Goal: Task Accomplishment & Management: Manage account settings

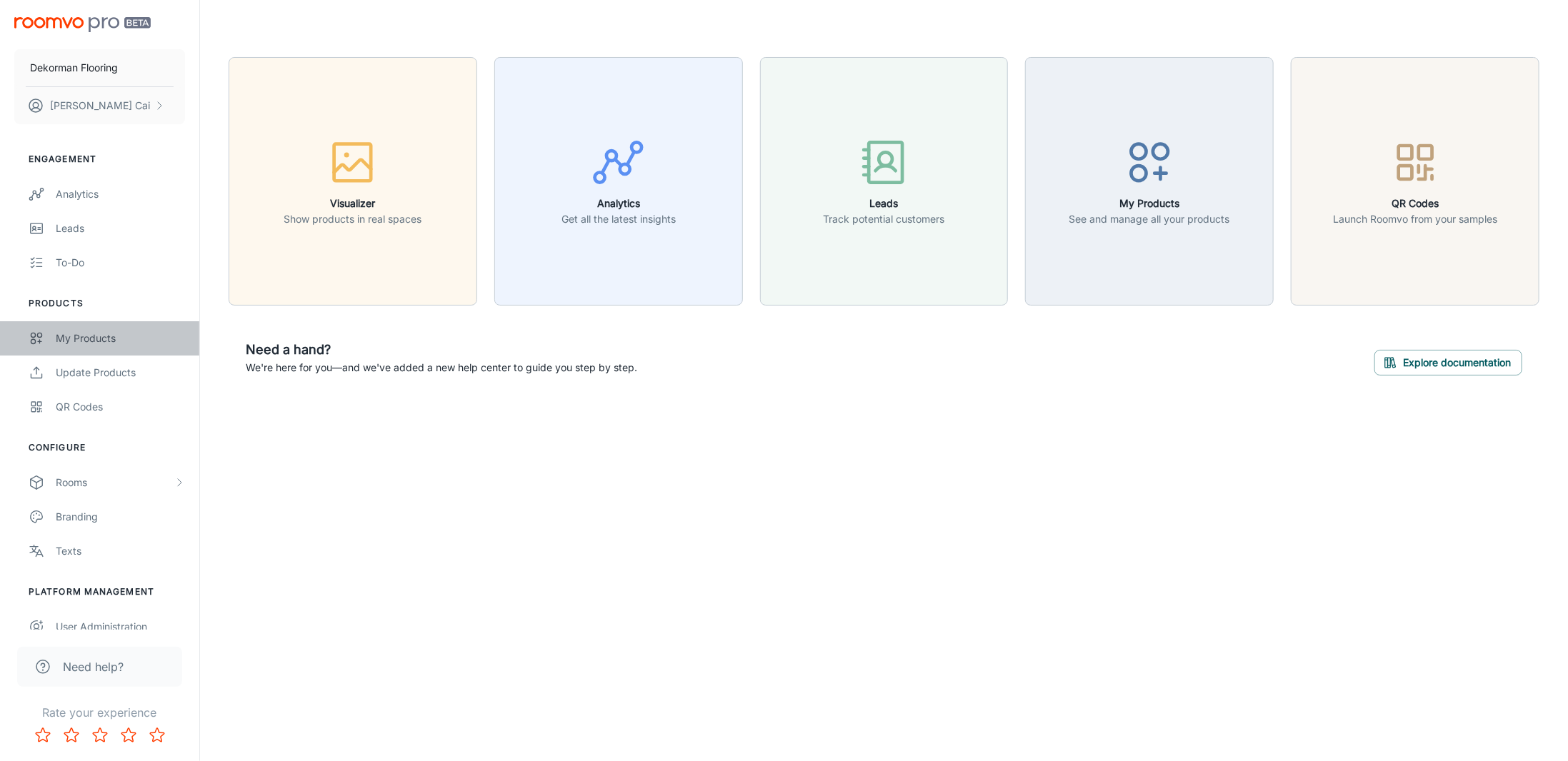
click at [121, 343] on div "My Products" at bounding box center [120, 338] width 129 height 15
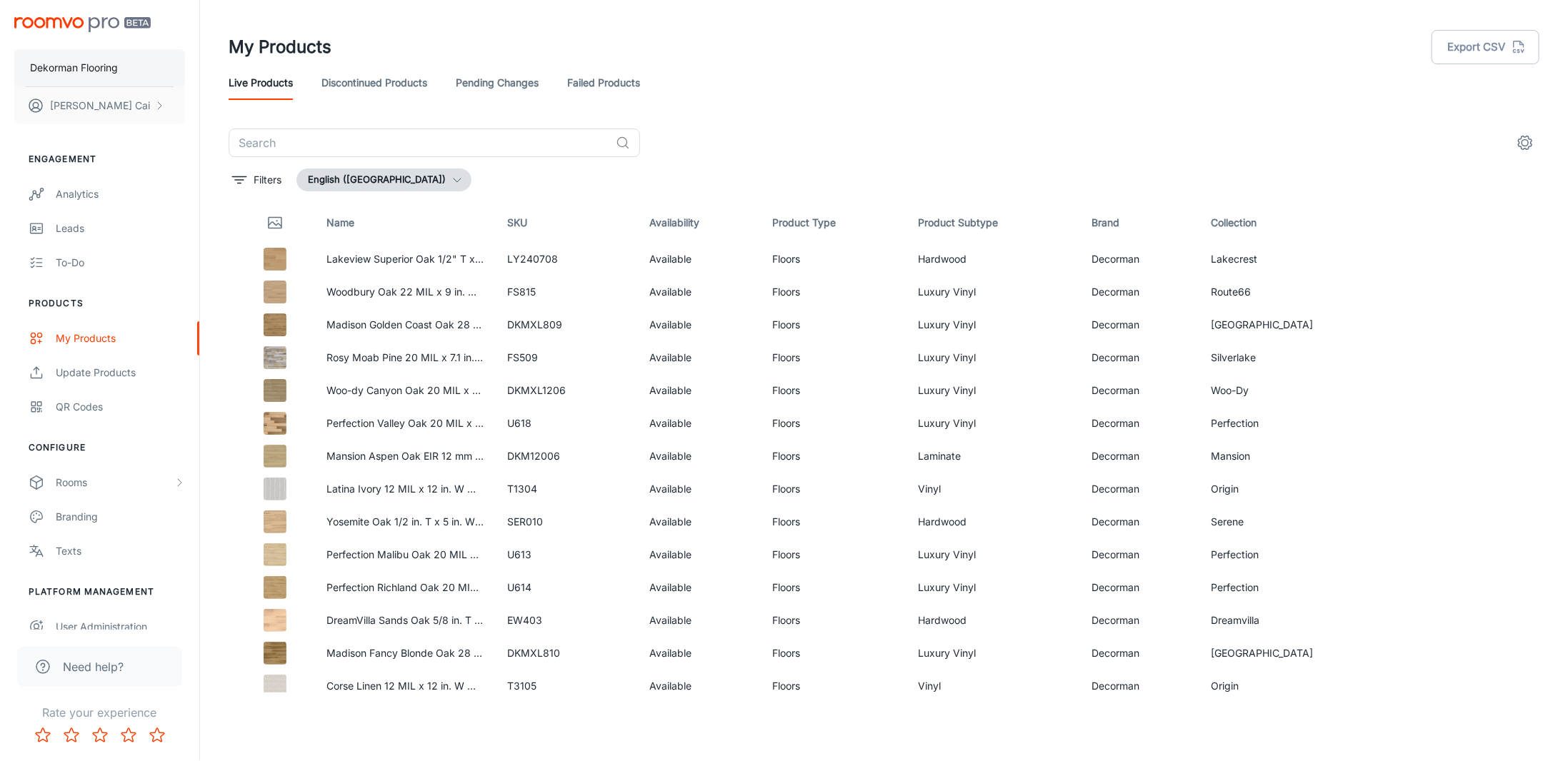
click at [81, 71] on p "Dekorman Flooring" at bounding box center [74, 68] width 88 height 15
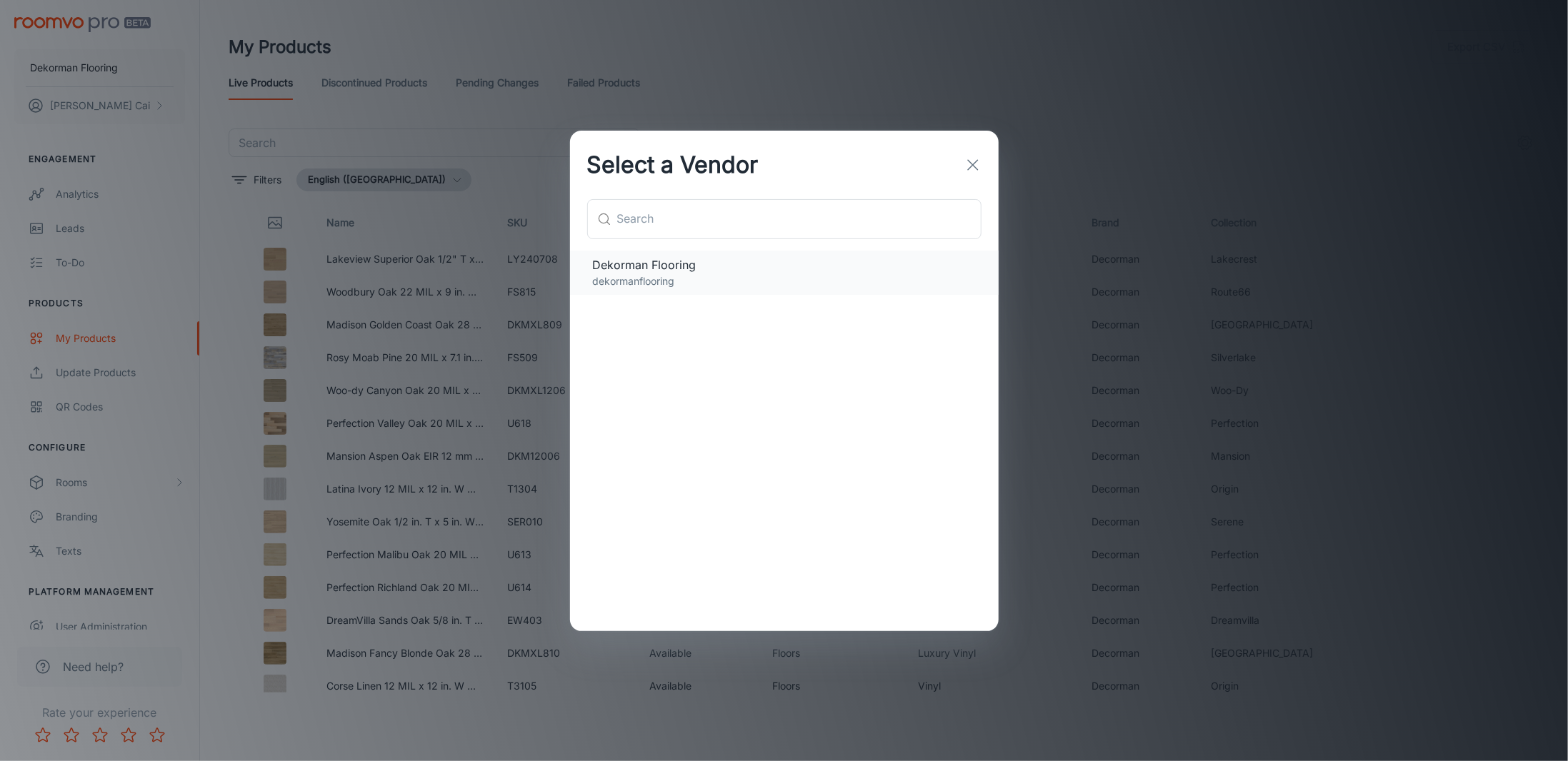
click at [674, 276] on p "dekormanflooring" at bounding box center [784, 281] width 383 height 15
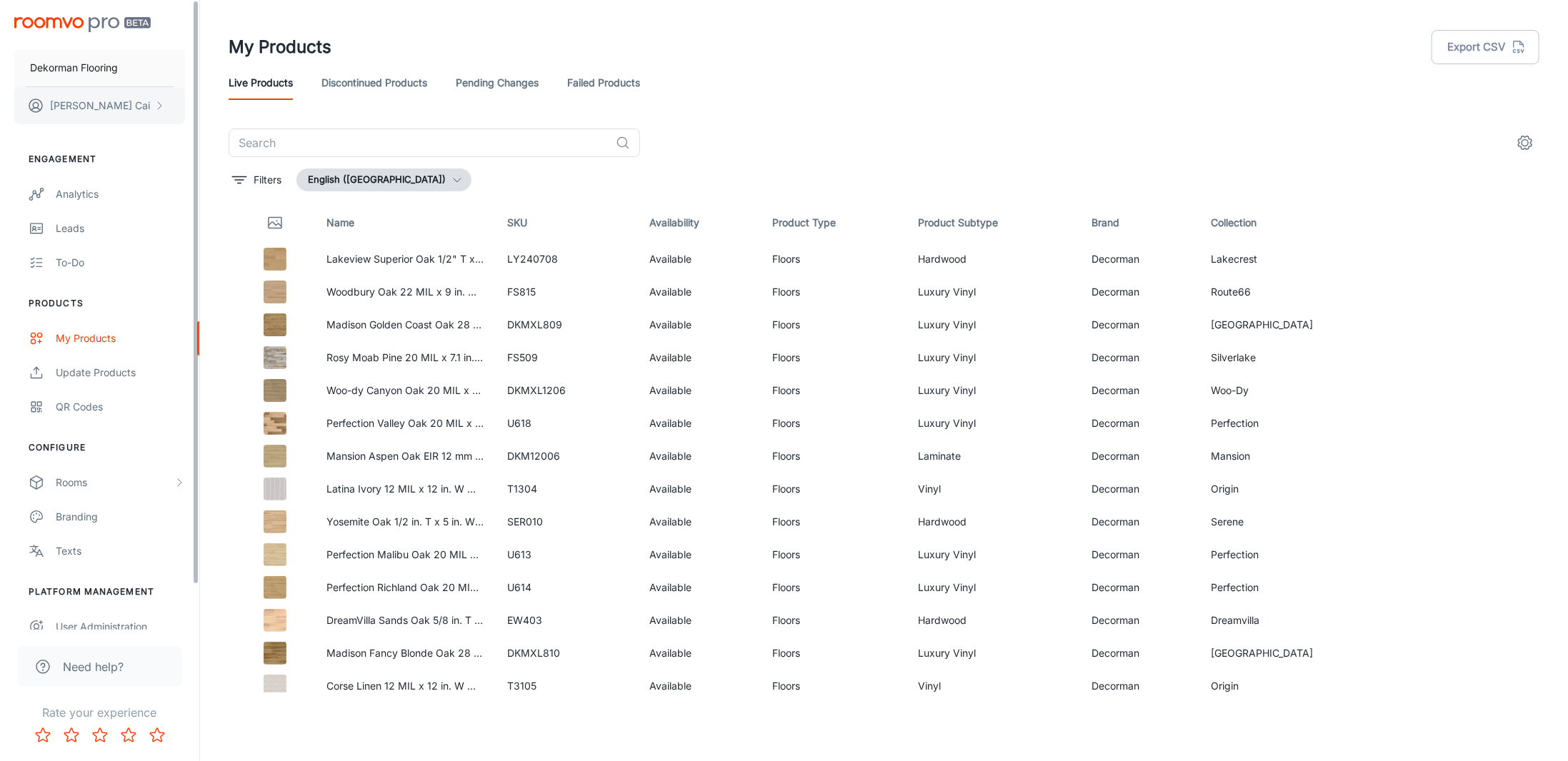
click at [132, 102] on button "[PERSON_NAME]" at bounding box center [100, 105] width 171 height 37
click at [974, 156] on div at bounding box center [784, 380] width 1568 height 761
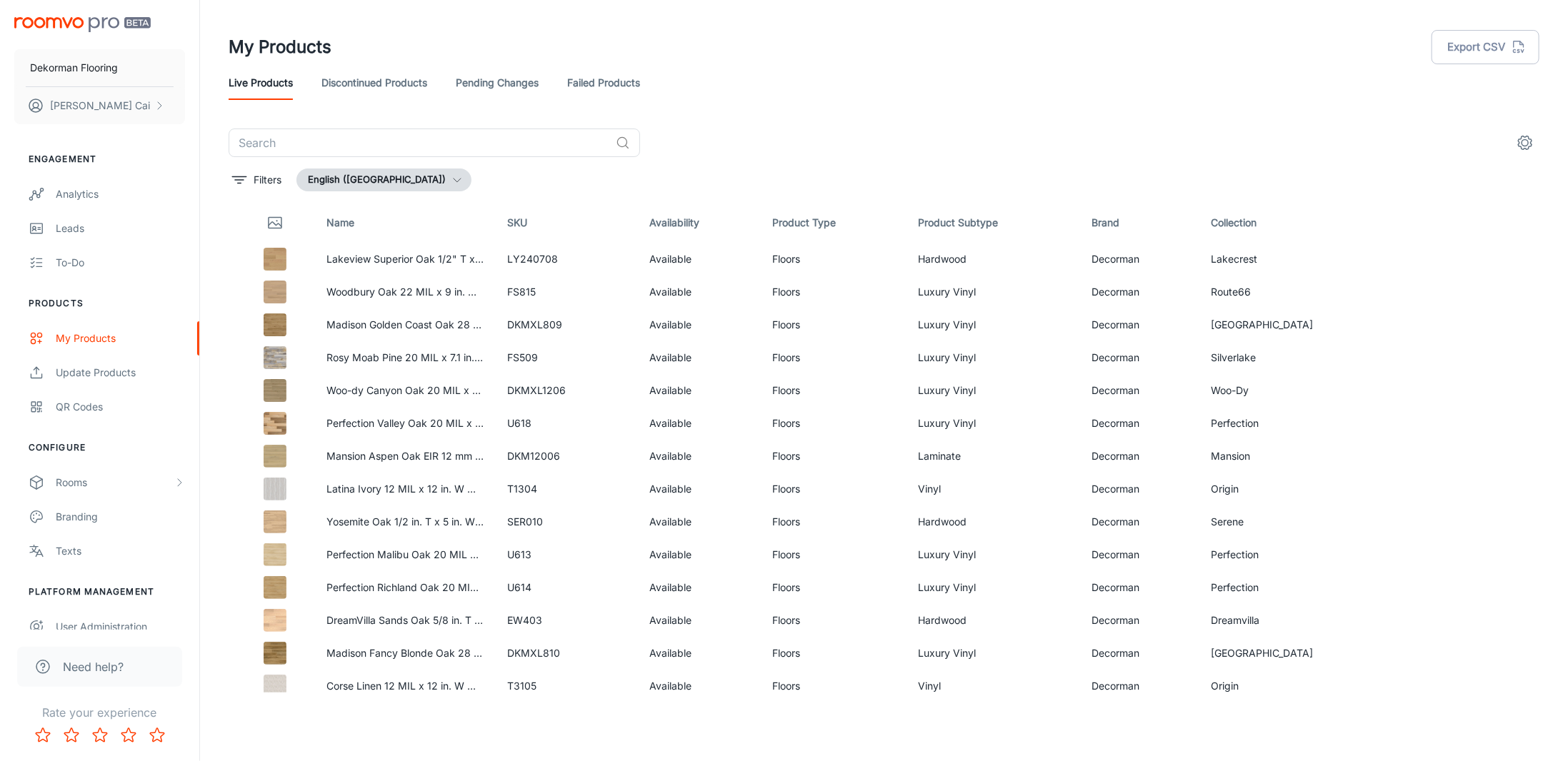
click at [541, 86] on div "Live Products Discontinued Products Pending Changes Failed Products" at bounding box center [884, 82] width 1311 height 35
click at [528, 85] on link "Pending Changes" at bounding box center [498, 82] width 83 height 35
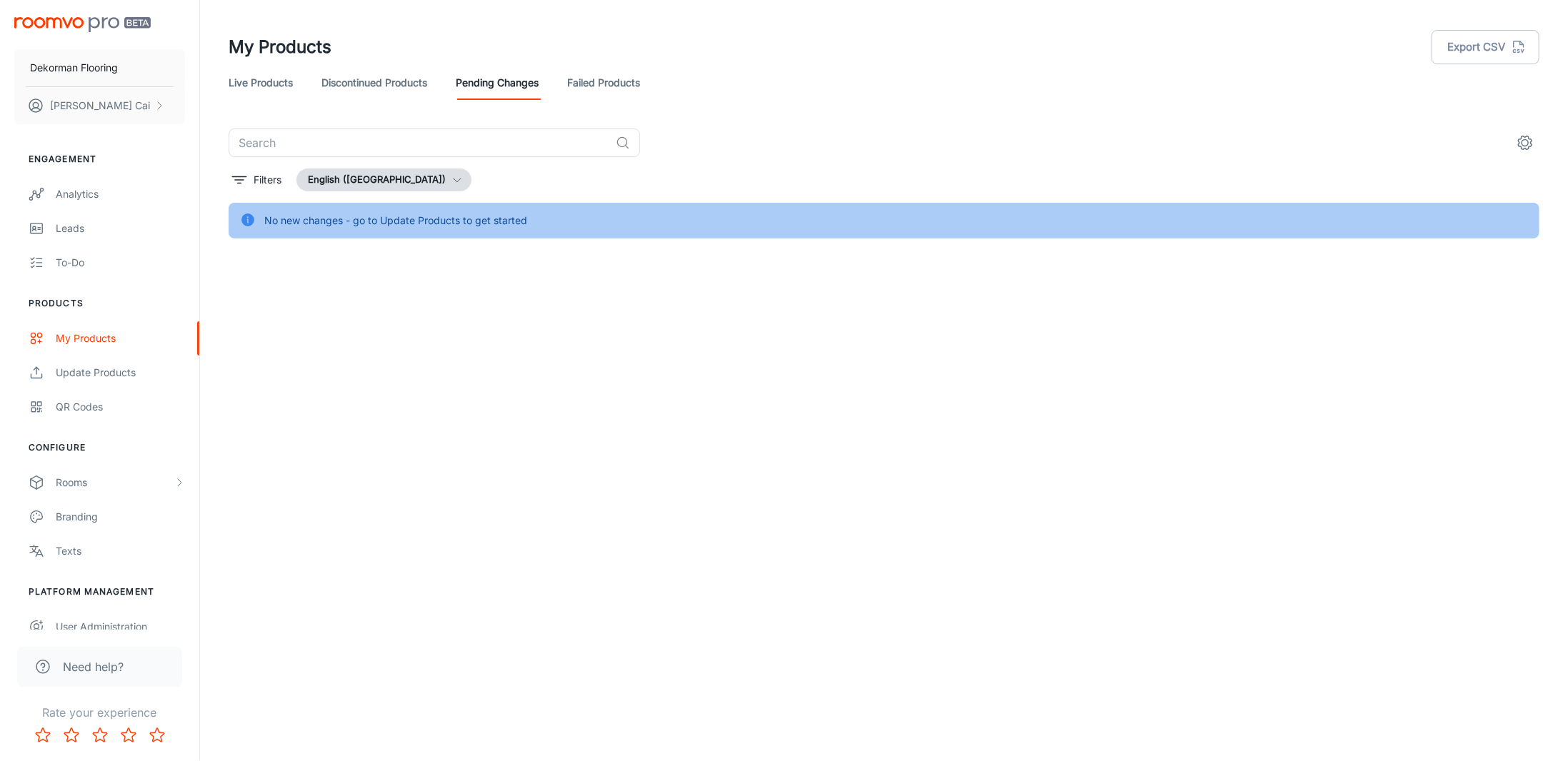
click at [1520, 140] on icon "settings" at bounding box center [1525, 143] width 17 height 17
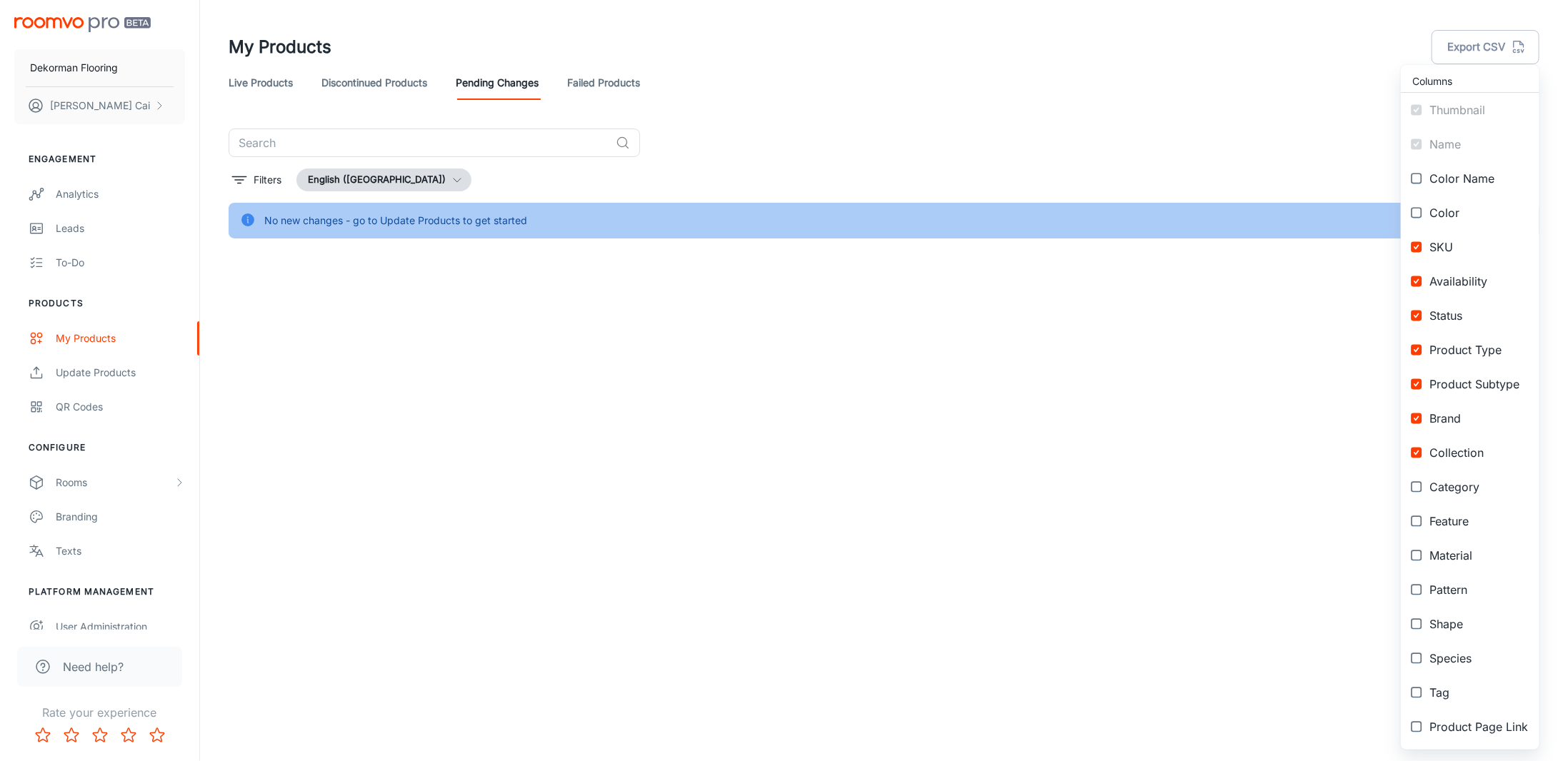
click at [61, 9] on div at bounding box center [784, 380] width 1568 height 761
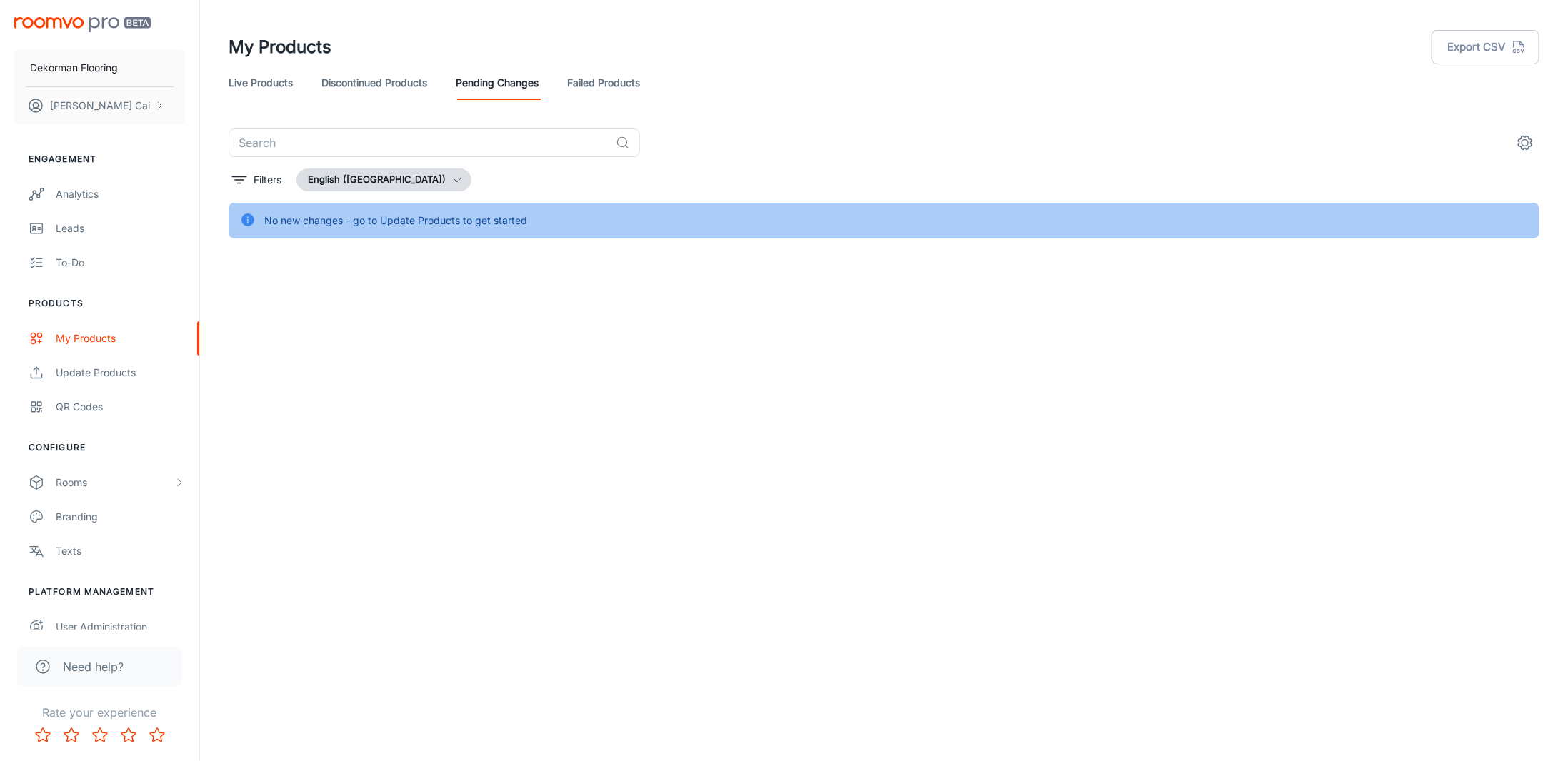
drag, startPoint x: 75, startPoint y: 25, endPoint x: 72, endPoint y: 59, distance: 34.1
click at [75, 25] on div "Columns Thumbnail Name Color Name Color SKU Availability Status Product Type Pr…" at bounding box center [784, 380] width 1568 height 761
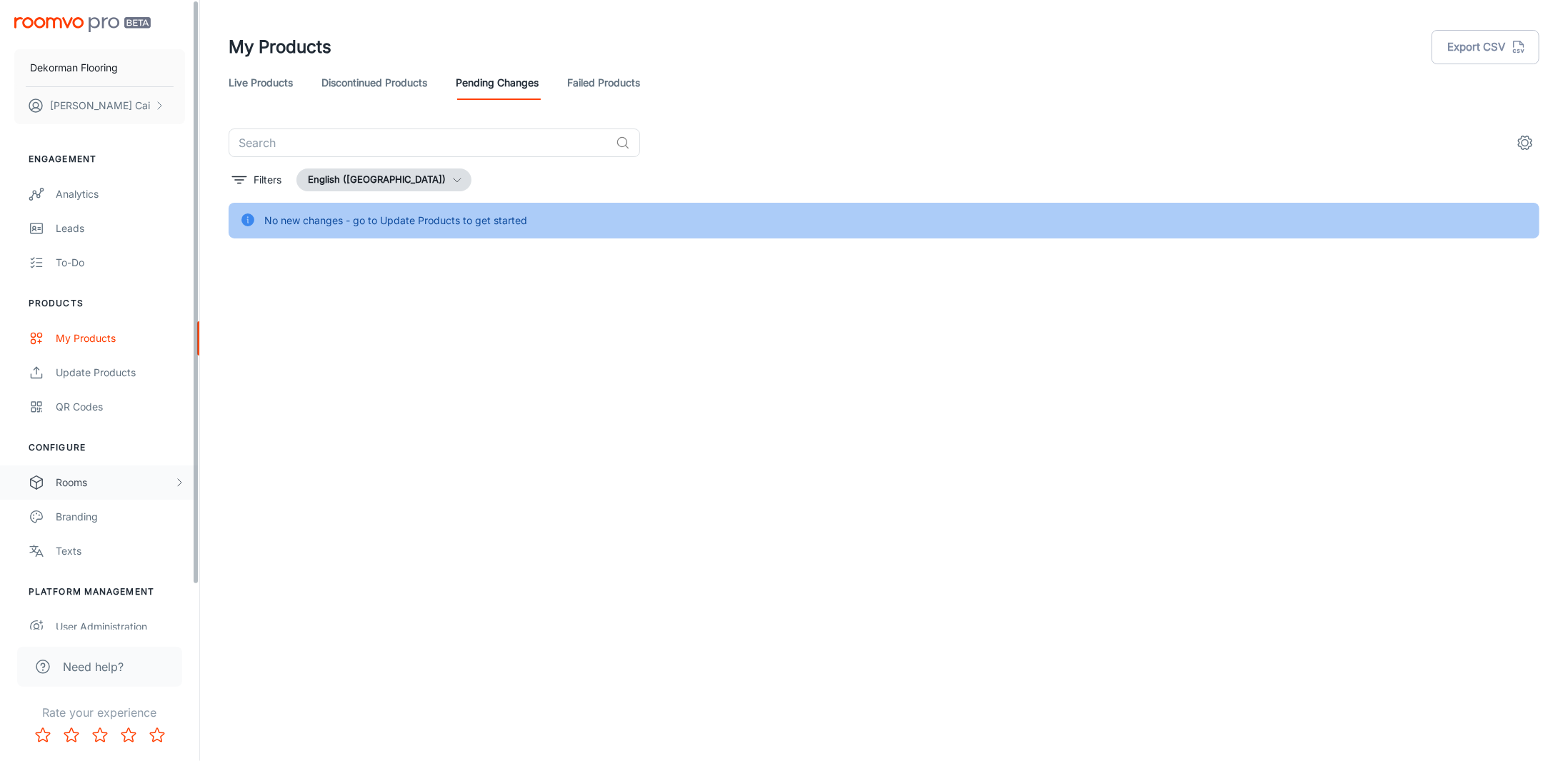
click at [92, 477] on div "Rooms" at bounding box center [114, 483] width 118 height 15
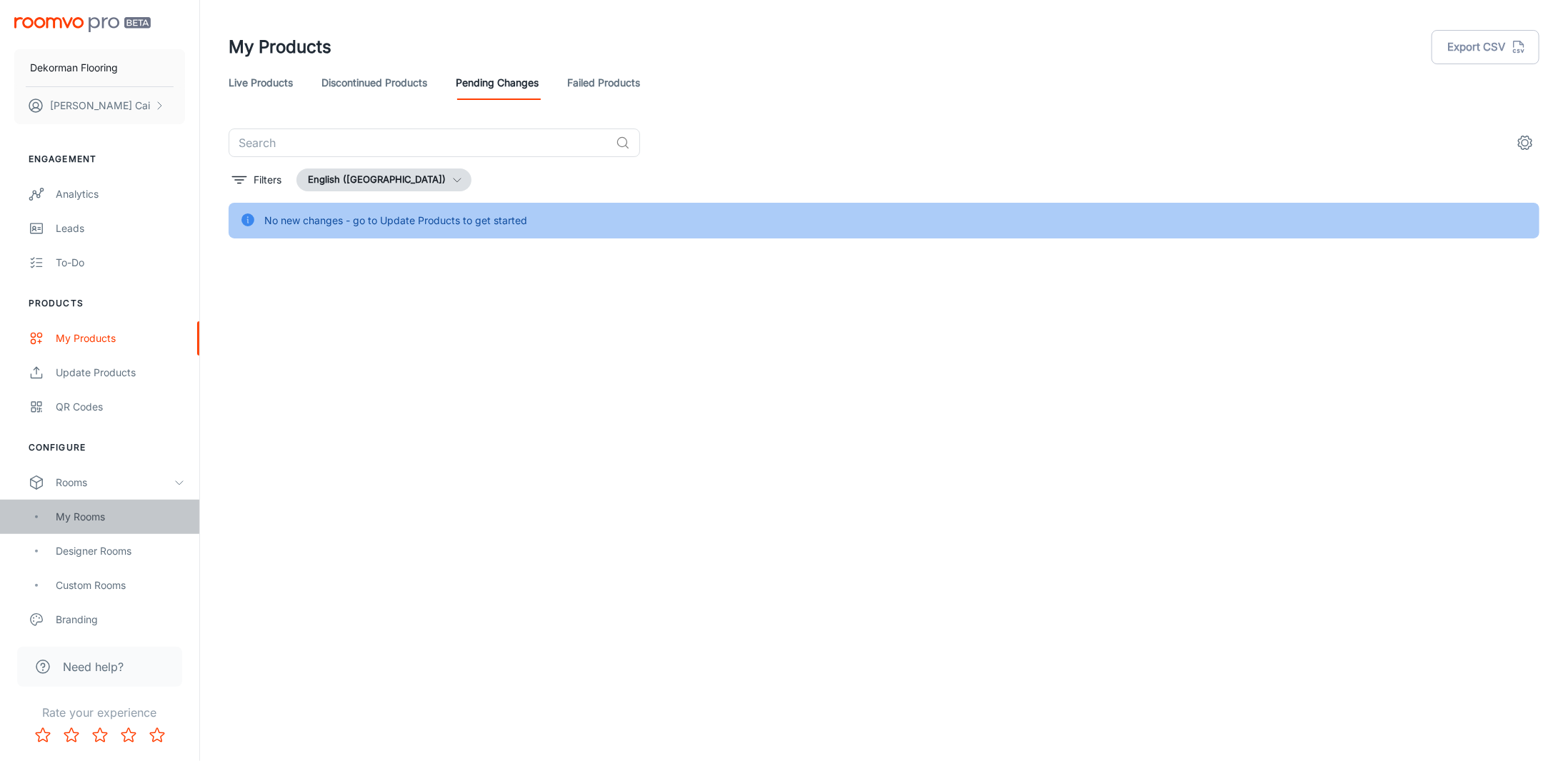
click at [98, 521] on div "My Rooms" at bounding box center [120, 517] width 129 height 15
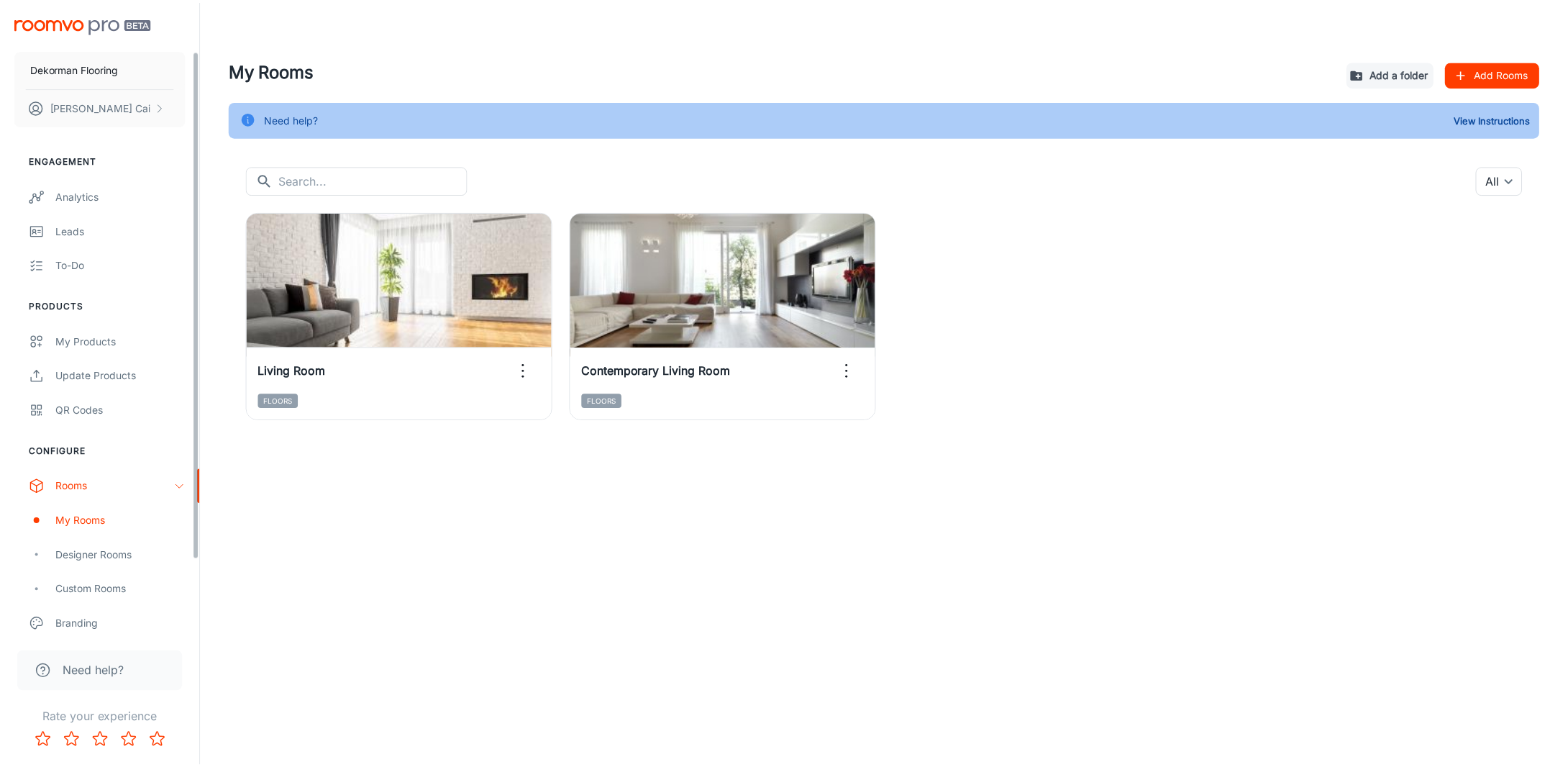
scroll to position [144, 0]
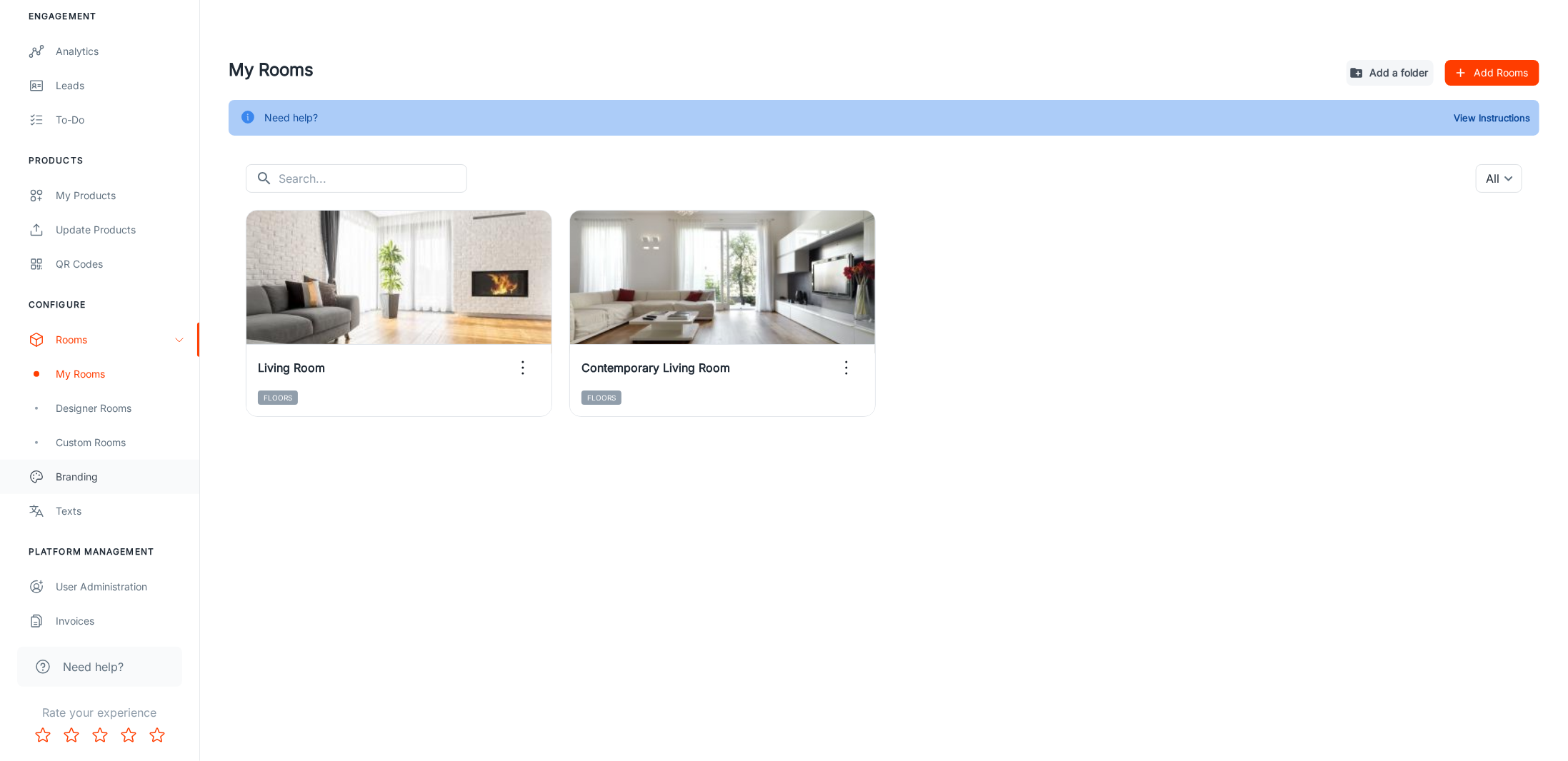
click at [75, 486] on link "Branding" at bounding box center [99, 477] width 199 height 35
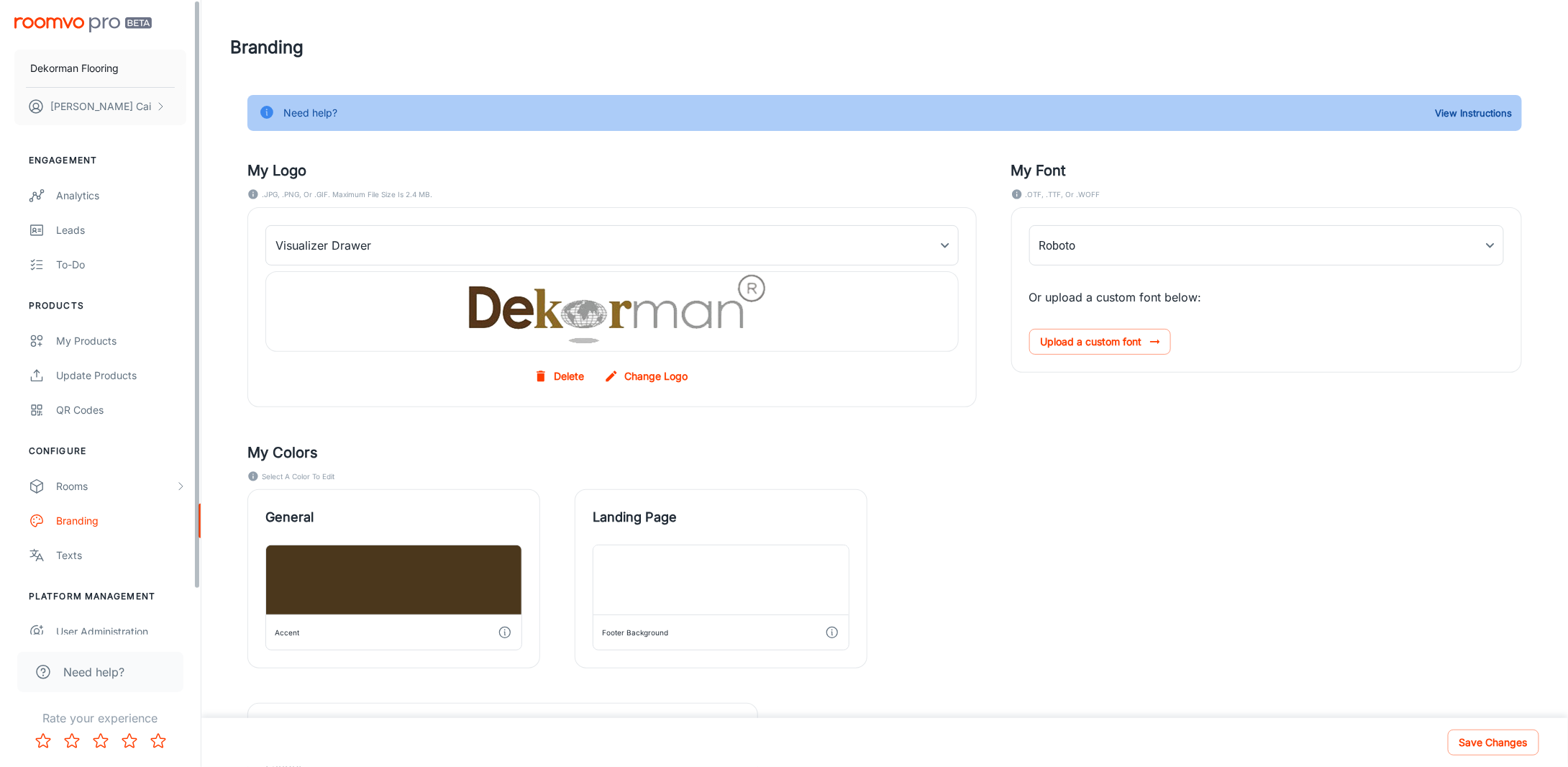
type input "NotoSerif-Regular"
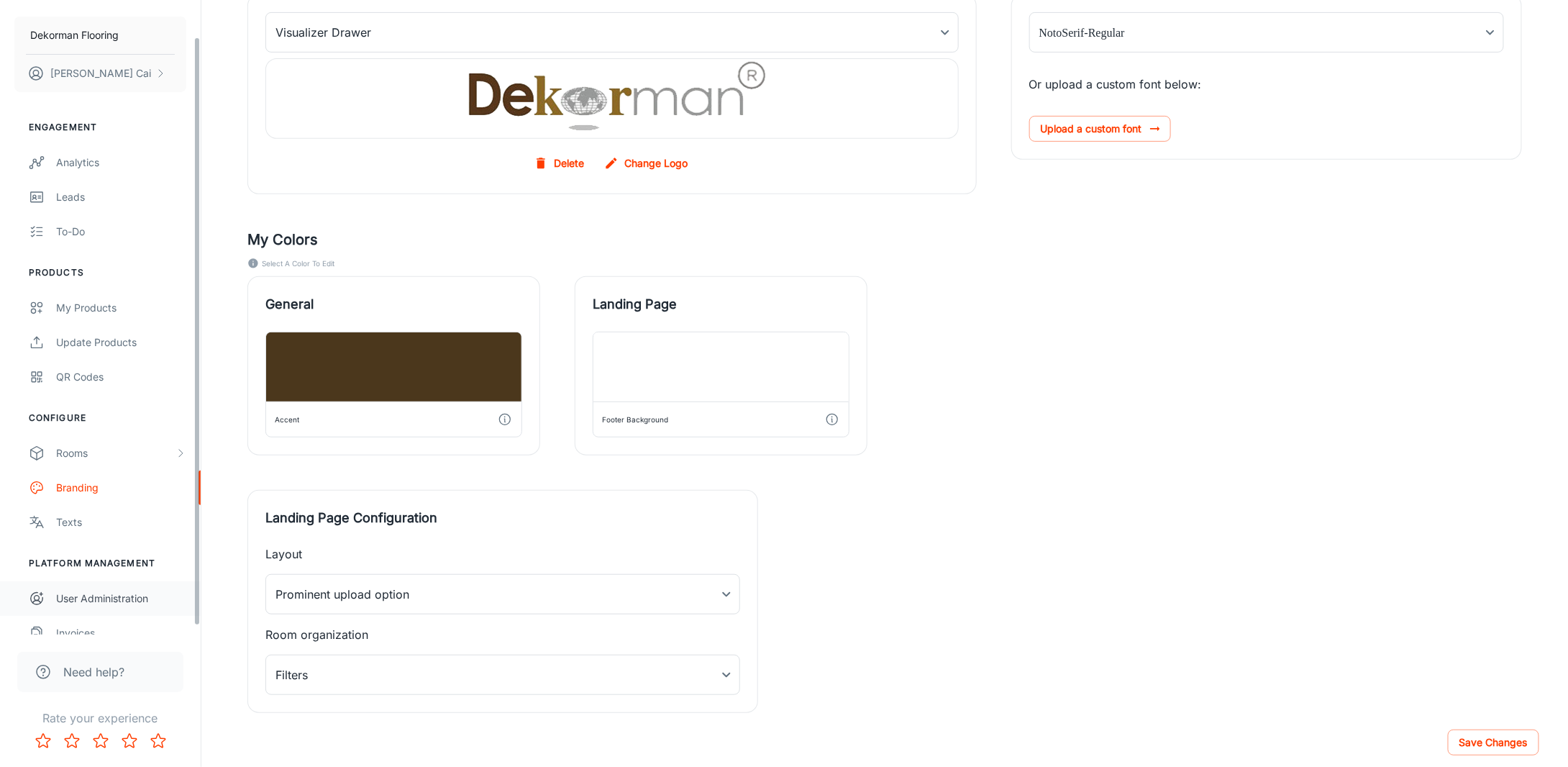
scroll to position [48, 0]
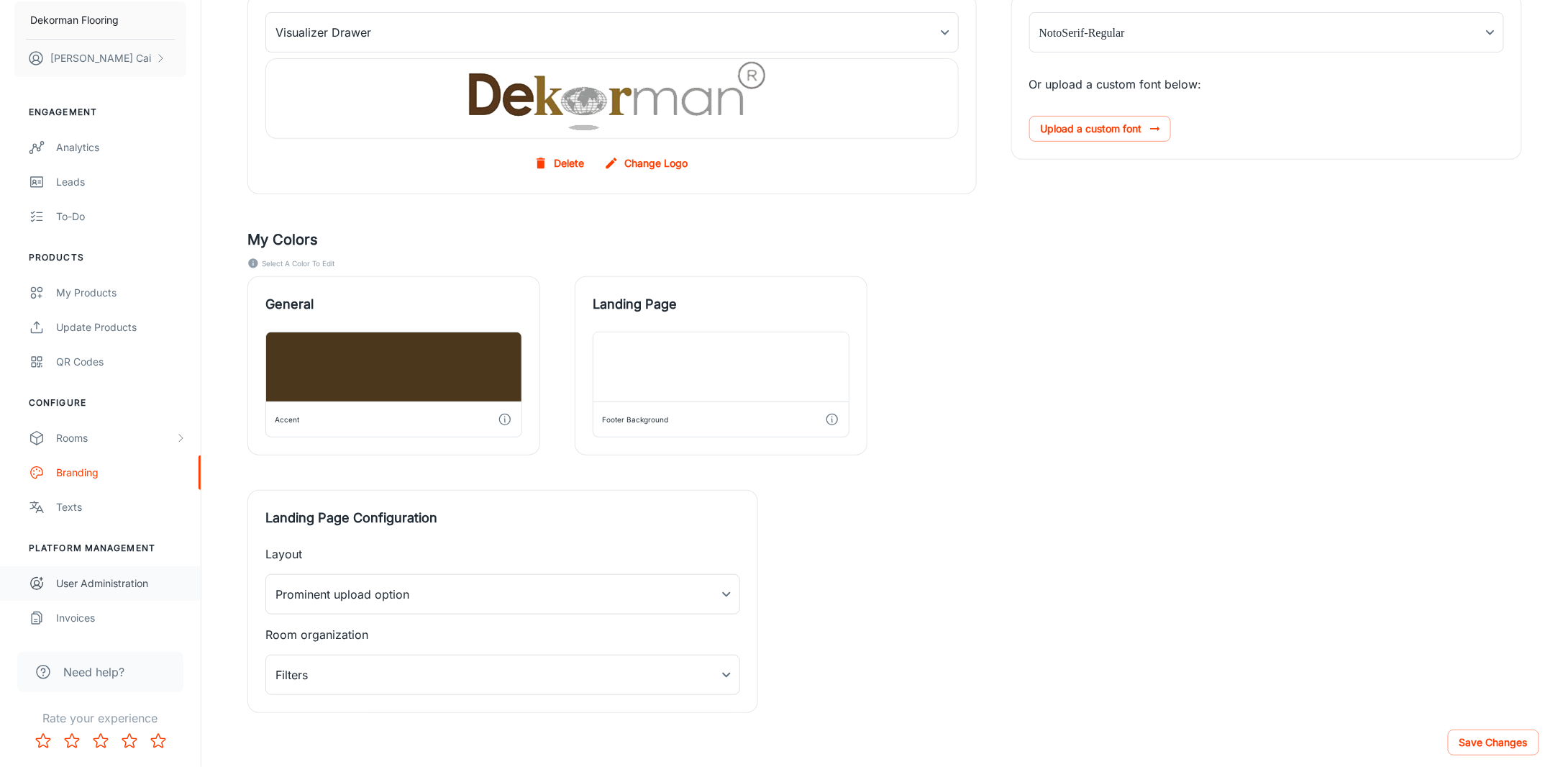
click at [91, 583] on div "User Administration" at bounding box center [121, 583] width 130 height 15
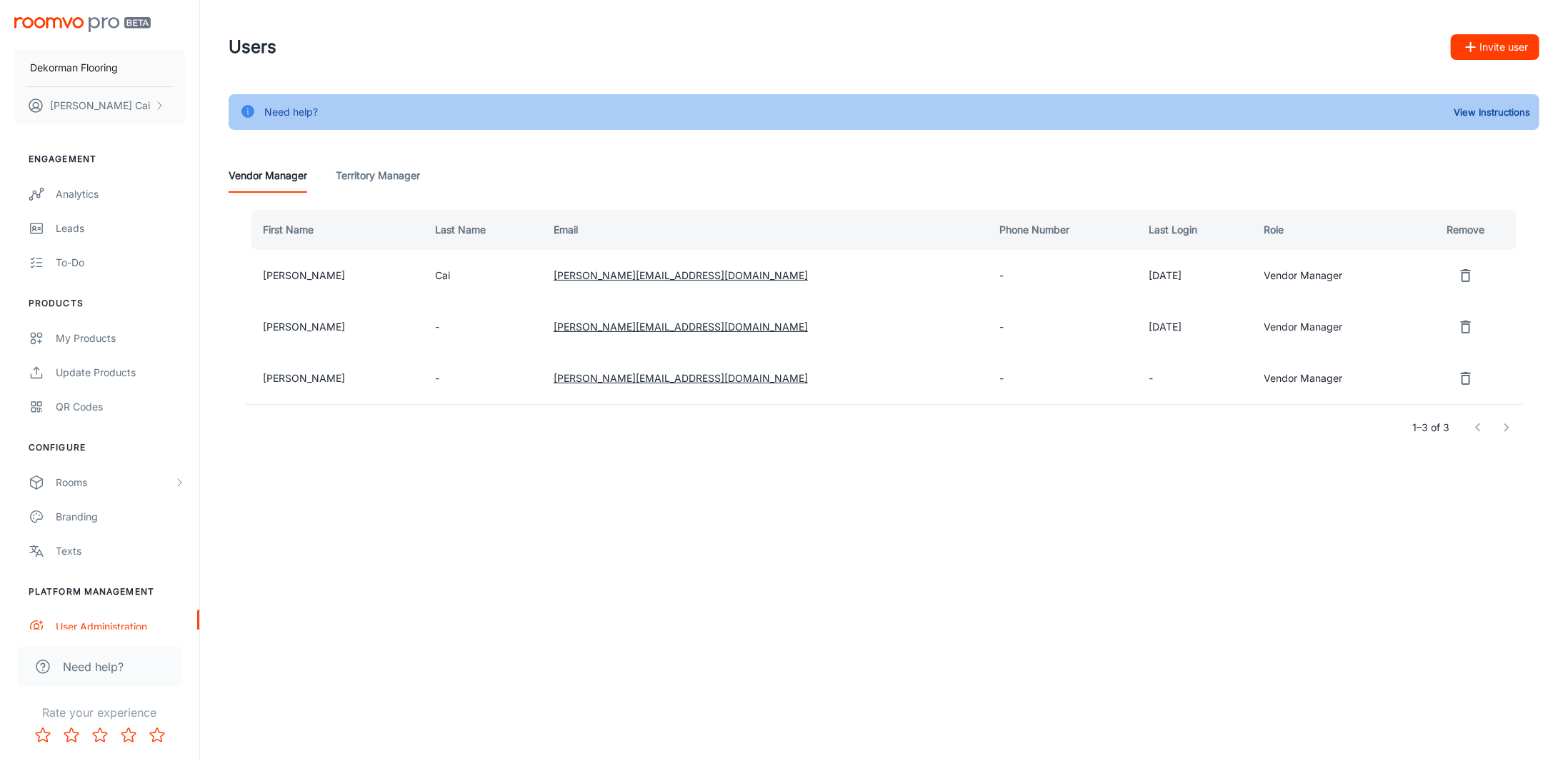
click at [1137, 337] on td "[DATE]" at bounding box center [1195, 327] width 115 height 52
drag, startPoint x: 1090, startPoint y: 327, endPoint x: 1040, endPoint y: 326, distance: 50.0
click at [1137, 326] on td "[DATE]" at bounding box center [1195, 327] width 115 height 52
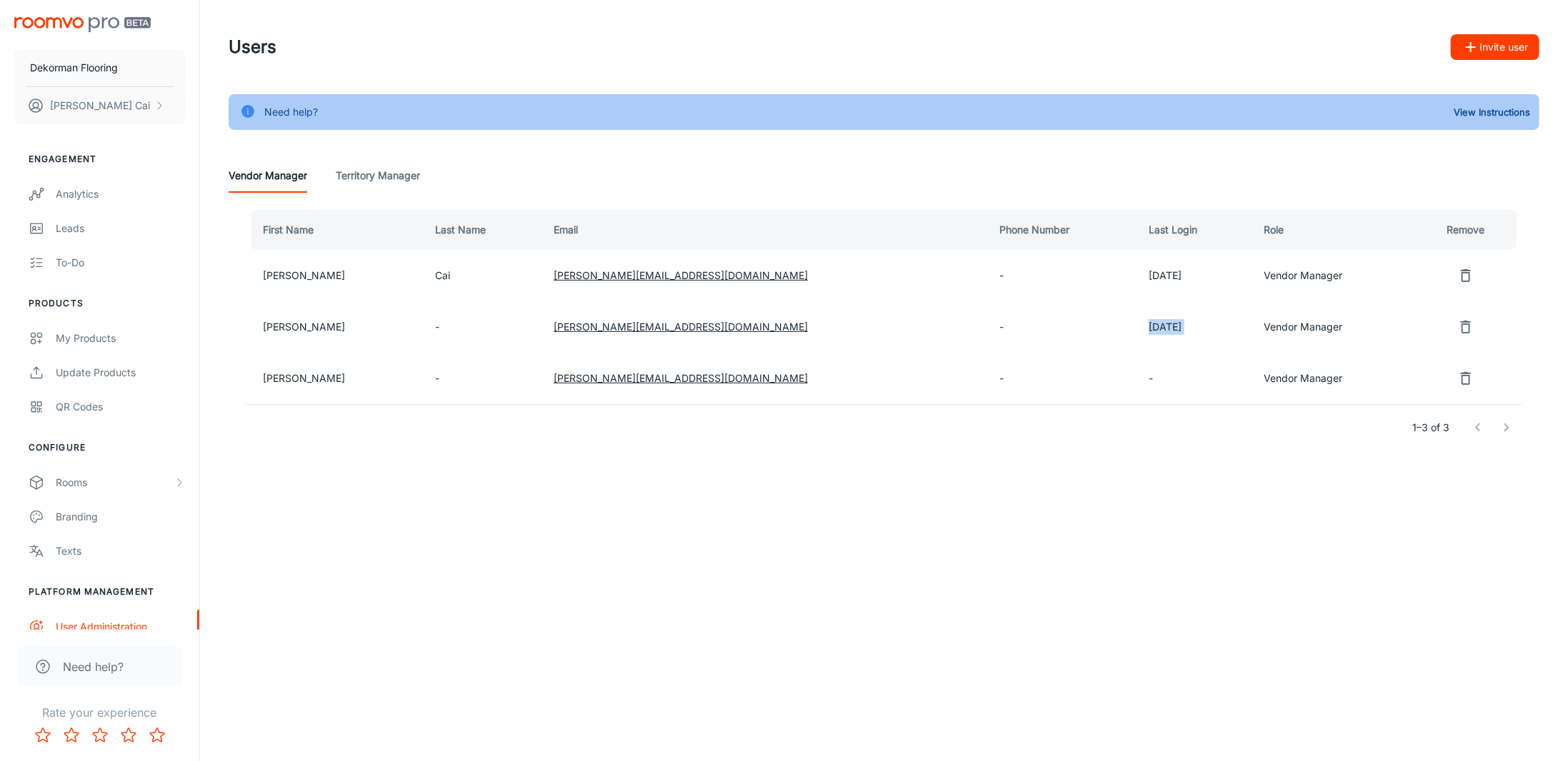
click at [1137, 326] on td "[DATE]" at bounding box center [1195, 327] width 115 height 52
click at [1137, 329] on td "[DATE]" at bounding box center [1195, 327] width 115 height 52
click at [1137, 367] on td "-" at bounding box center [1195, 378] width 115 height 52
click at [636, 485] on div "Users Invite user Need help? View Instructions Vendor Manager Territory Manager…" at bounding box center [884, 262] width 1368 height 525
